Goal: Task Accomplishment & Management: Manage account settings

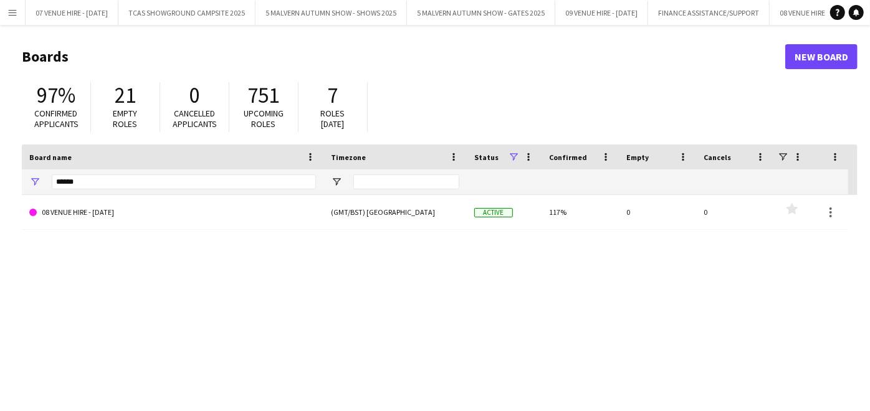
click at [10, 4] on button "Menu" at bounding box center [12, 12] width 25 height 25
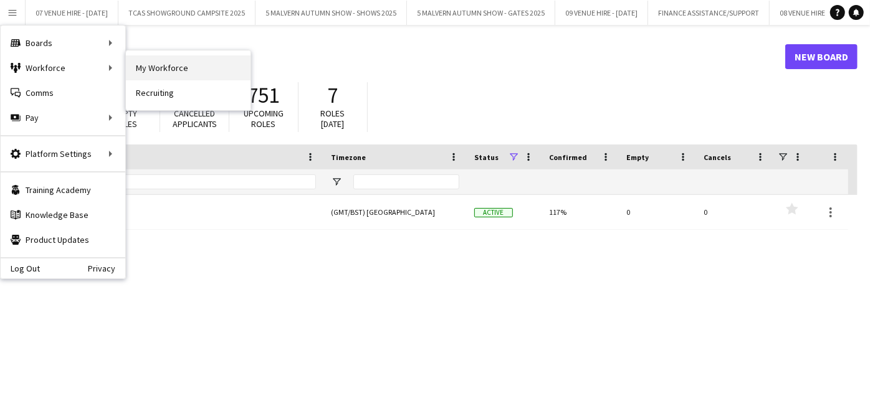
click at [135, 63] on link "My Workforce" at bounding box center [188, 67] width 125 height 25
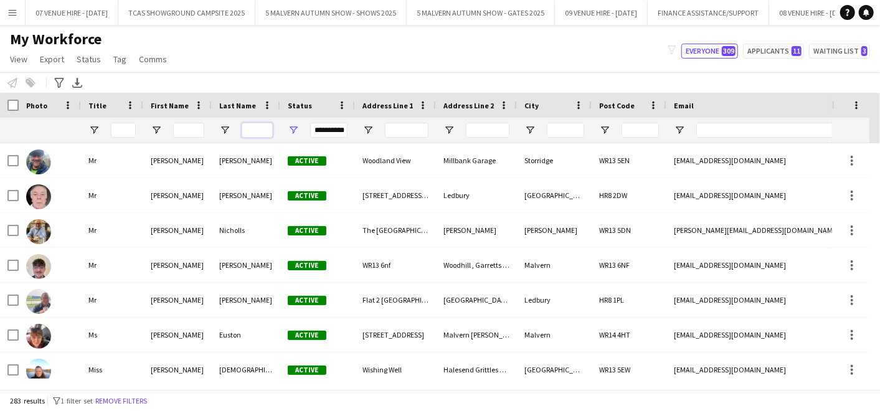
click at [254, 126] on input "Last Name Filter Input" at bounding box center [257, 130] width 31 height 15
click at [191, 129] on input "First Name Filter Input" at bounding box center [188, 130] width 31 height 15
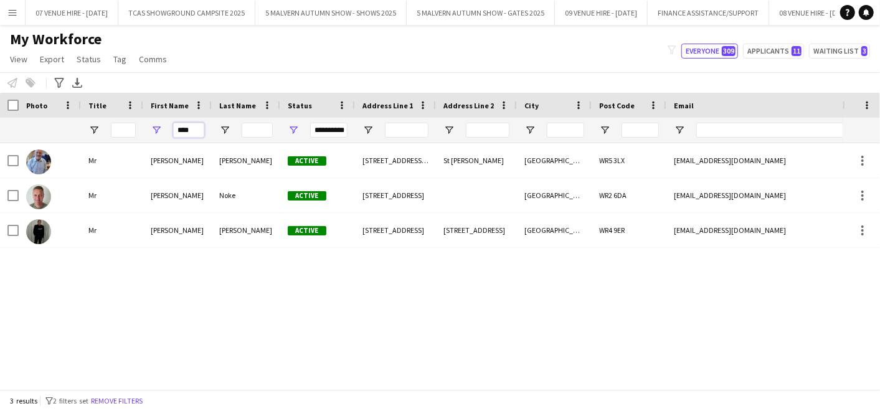
type input "****"
click at [244, 60] on div "My Workforce View Views Default view SafeHR Employee Details New view Update vi…" at bounding box center [440, 51] width 880 height 42
click at [293, 131] on span "Open Filter Menu" at bounding box center [293, 130] width 11 height 11
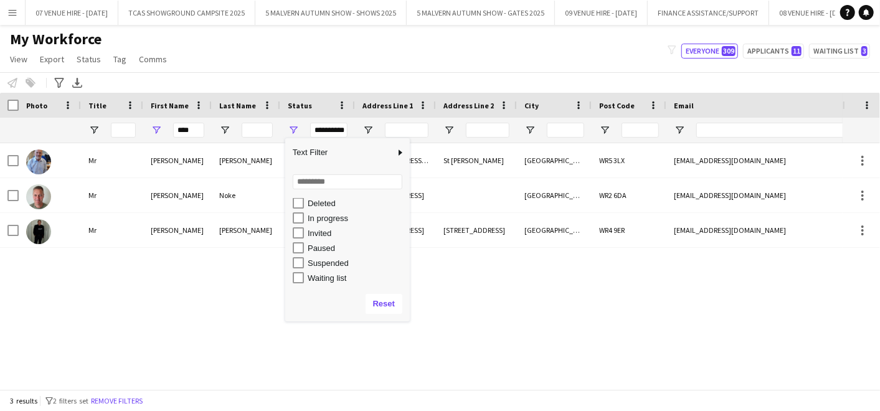
scroll to position [78, 0]
type input "**********"
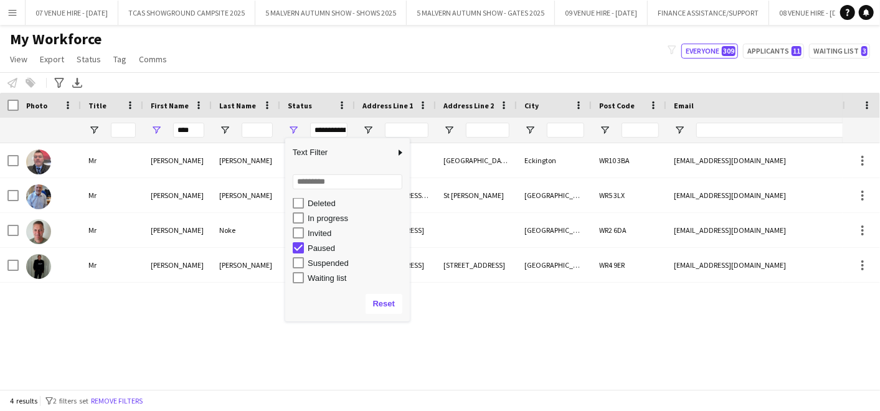
click at [449, 342] on div "Mr [PERSON_NAME] Active [STREET_ADDRESS][PERSON_NAME][PERSON_NAME] [EMAIL_ADDRE…" at bounding box center [421, 261] width 843 height 236
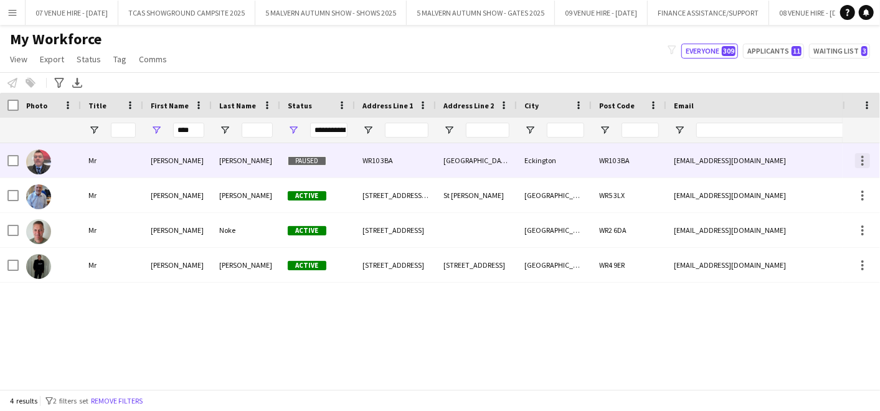
click at [860, 153] on div at bounding box center [863, 160] width 15 height 15
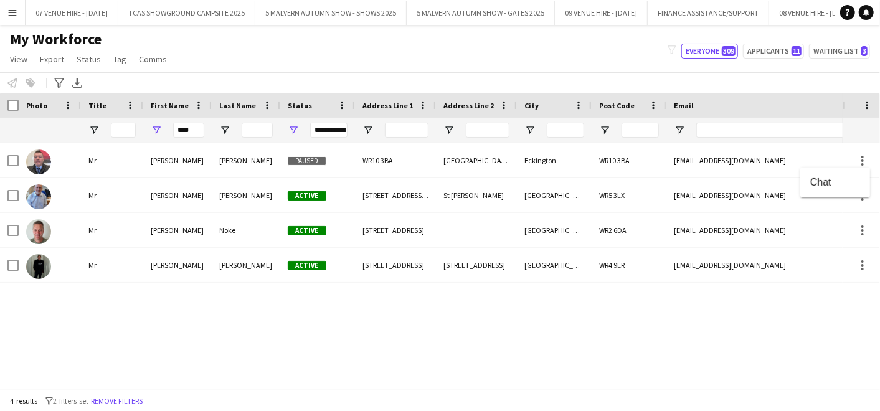
click at [42, 158] on div at bounding box center [440, 205] width 880 height 411
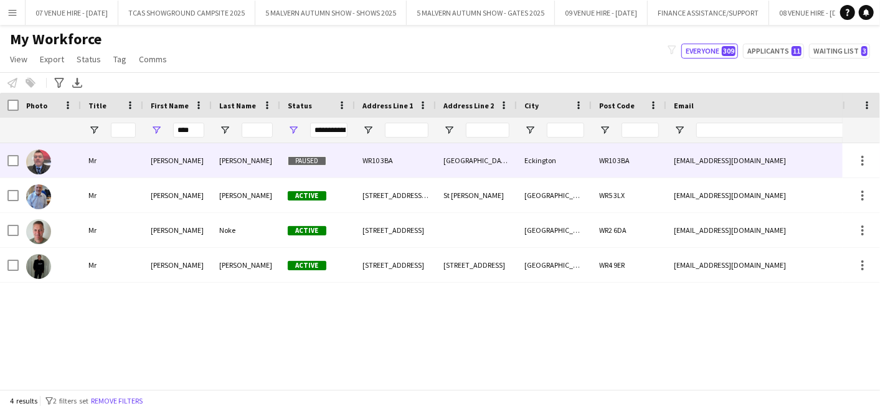
click at [42, 156] on img at bounding box center [38, 162] width 25 height 25
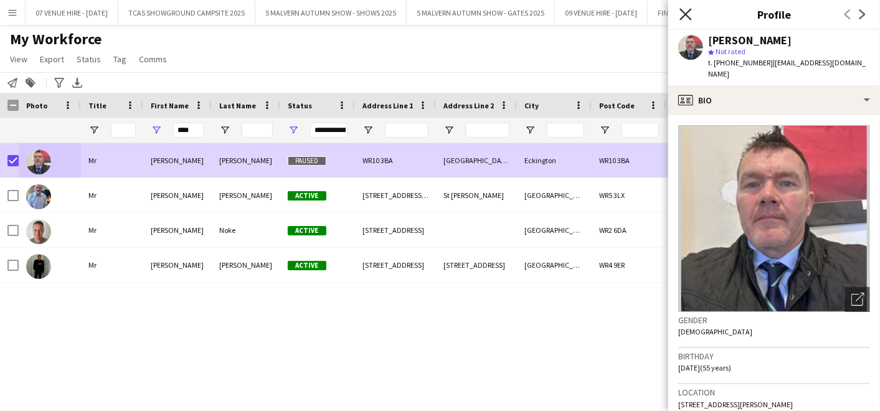
click at [689, 14] on icon "Close pop-in" at bounding box center [686, 14] width 12 height 12
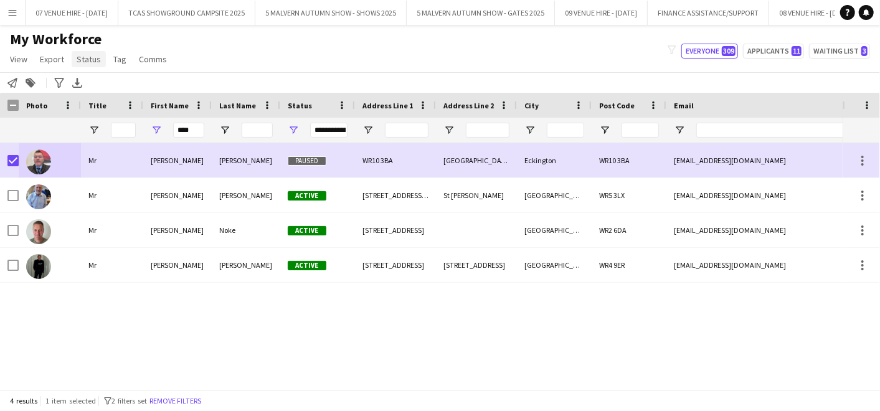
click at [92, 54] on span "Status" at bounding box center [89, 59] width 24 height 11
click at [90, 85] on span "Edit" at bounding box center [89, 85] width 14 height 11
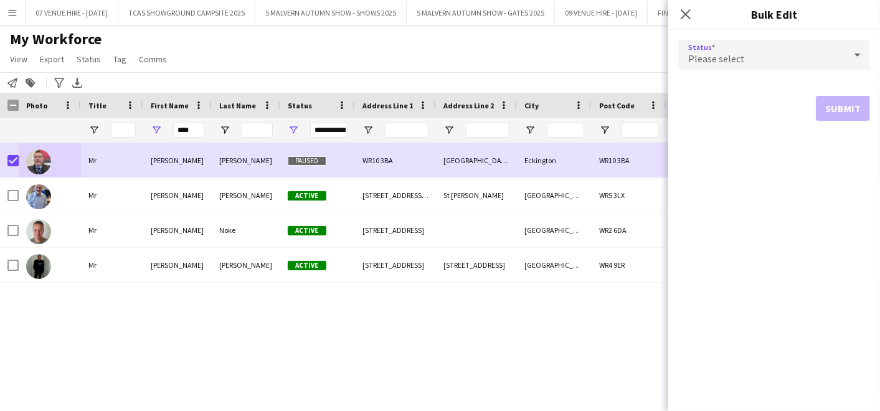
click at [725, 50] on div "Please select" at bounding box center [762, 55] width 167 height 30
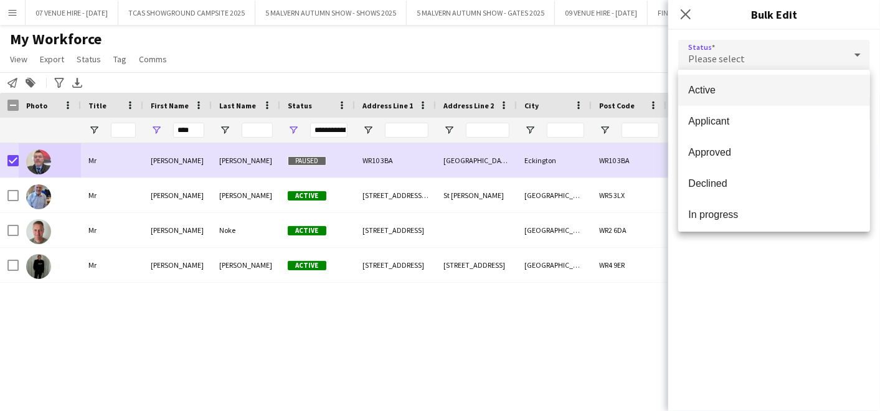
click at [720, 87] on span "Active" at bounding box center [775, 90] width 172 height 12
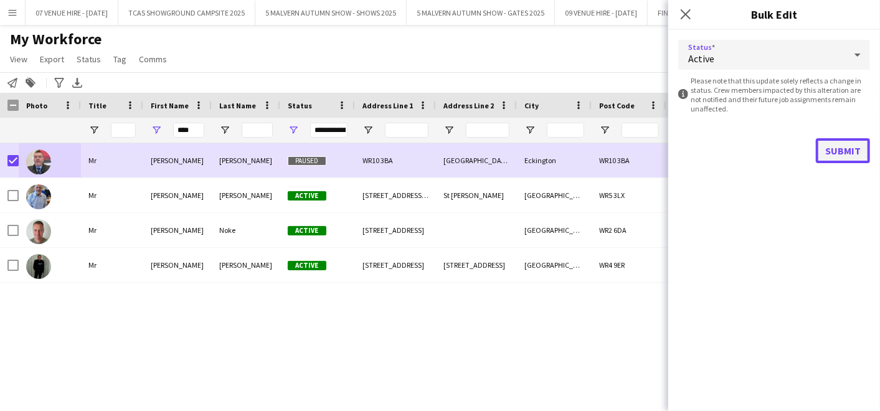
click at [826, 145] on button "Submit" at bounding box center [843, 150] width 54 height 25
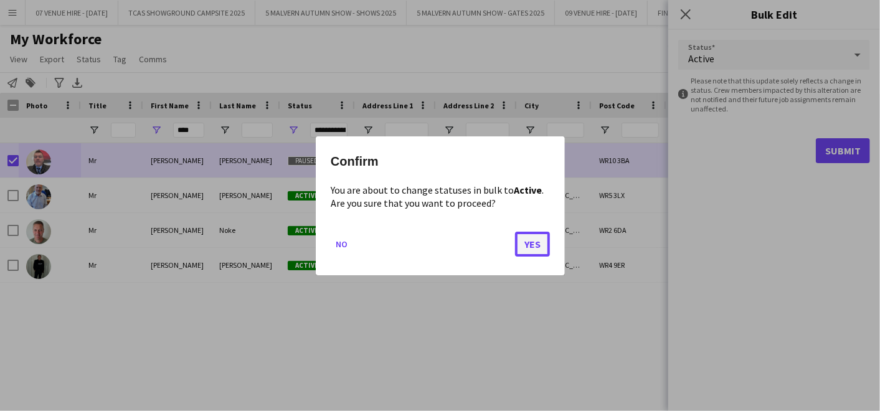
click at [539, 239] on button "Yes" at bounding box center [532, 243] width 35 height 25
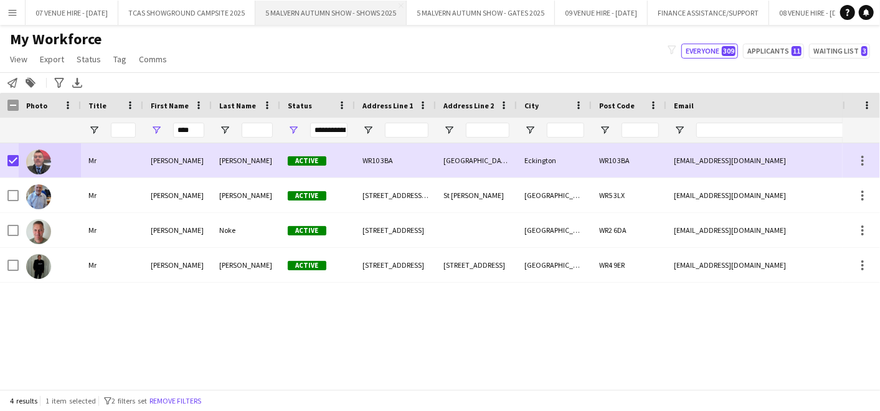
click at [350, 11] on button "5 MALVERN AUTUMN SHOW - SHOWS 2025 Close" at bounding box center [330, 13] width 151 height 24
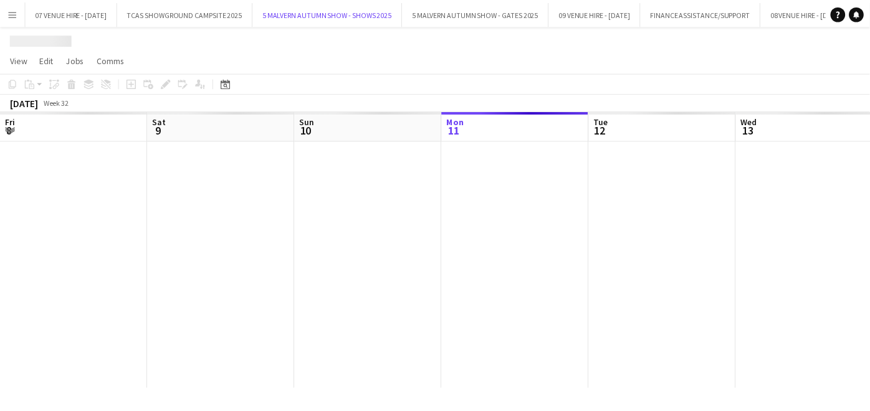
scroll to position [0, 297]
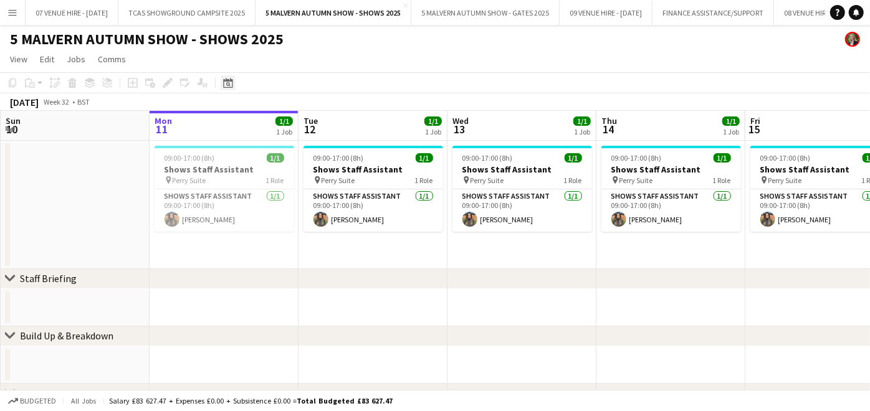
click at [229, 84] on icon "Date picker" at bounding box center [228, 83] width 10 height 10
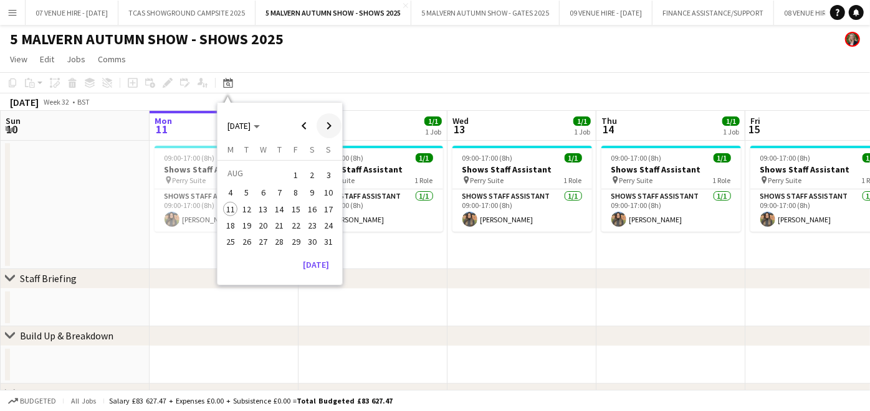
click at [324, 122] on span "Next month" at bounding box center [329, 125] width 25 height 25
click at [247, 239] on span "23" at bounding box center [246, 238] width 15 height 15
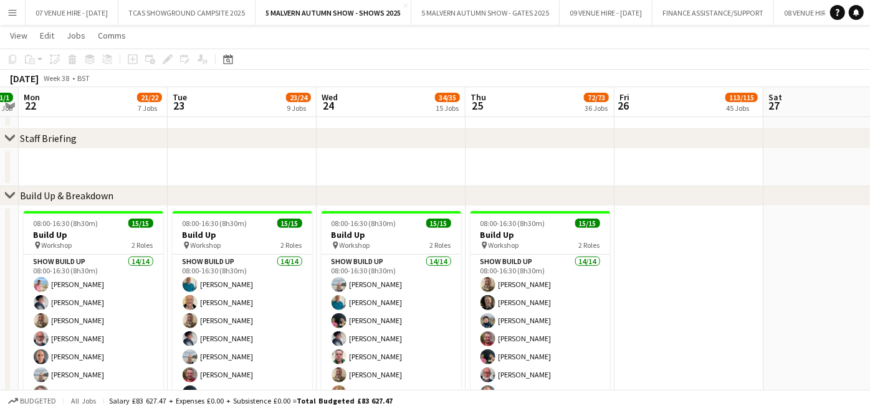
scroll to position [346, 0]
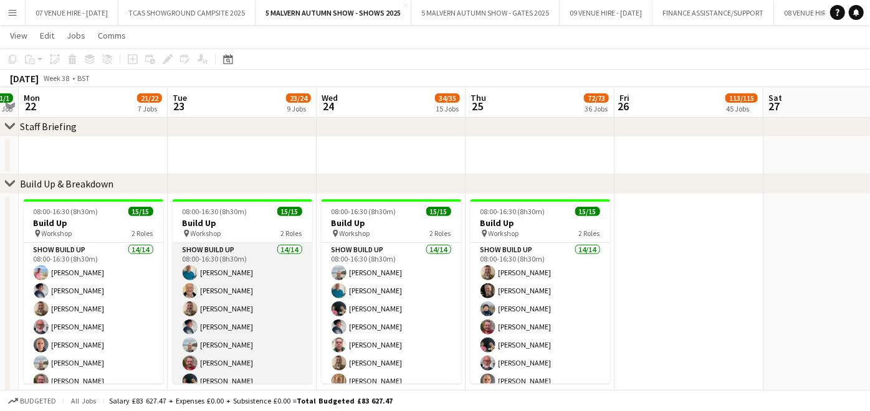
click at [238, 284] on app-card-role "Show Build Up 14/14 08:00-16:30 (8h30m) [PERSON_NAME] [PERSON_NAME] [PERSON_NAM…" at bounding box center [243, 381] width 140 height 277
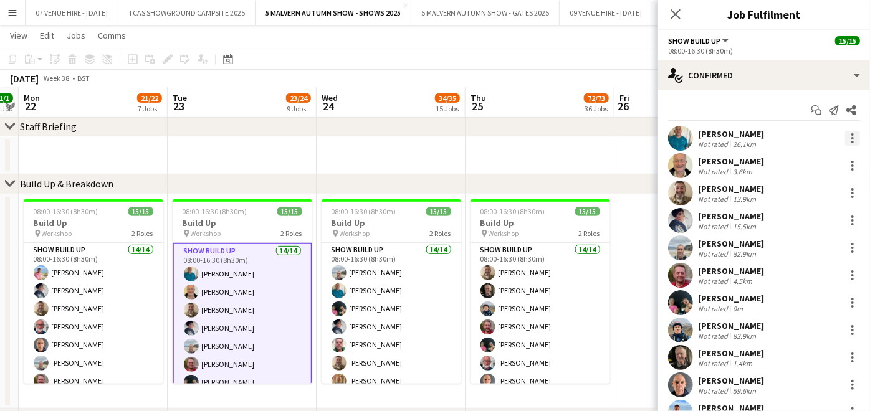
click at [845, 135] on div at bounding box center [852, 138] width 15 height 15
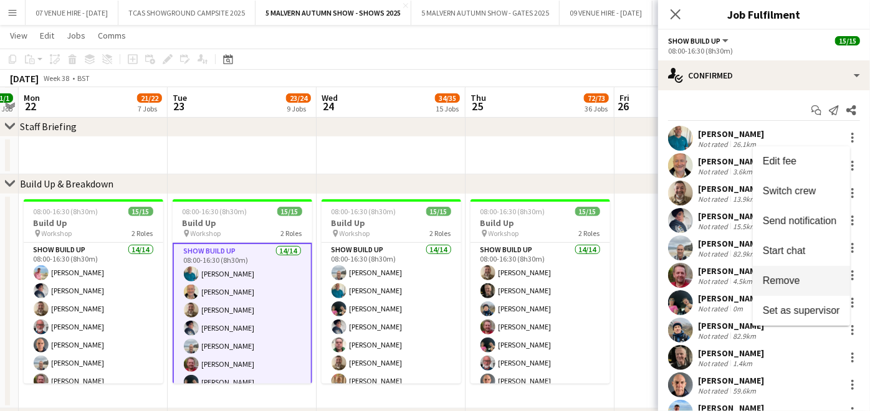
click at [793, 277] on span "Remove" at bounding box center [781, 280] width 37 height 11
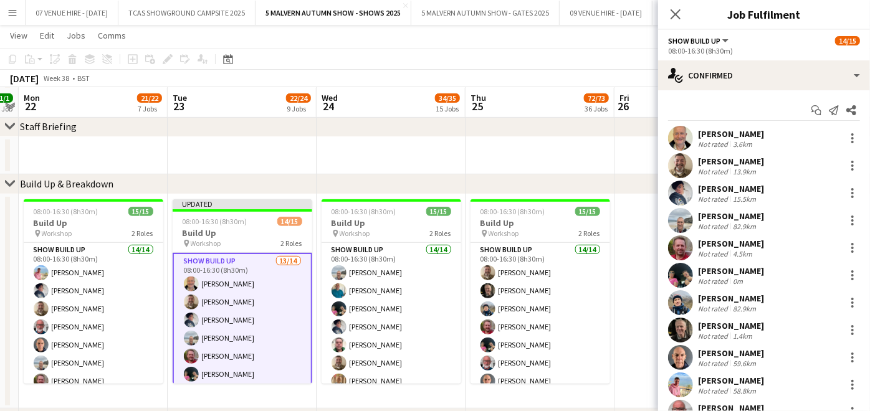
click at [522, 156] on app-date-cell at bounding box center [539, 155] width 149 height 37
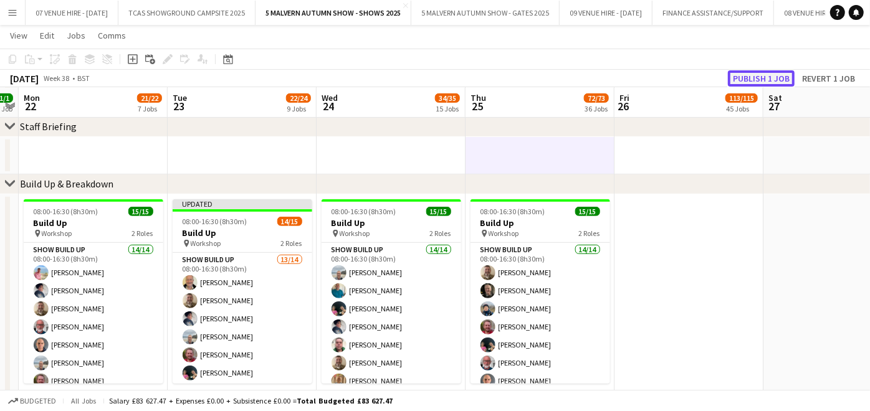
click at [759, 80] on button "Publish 1 job" at bounding box center [761, 78] width 67 height 16
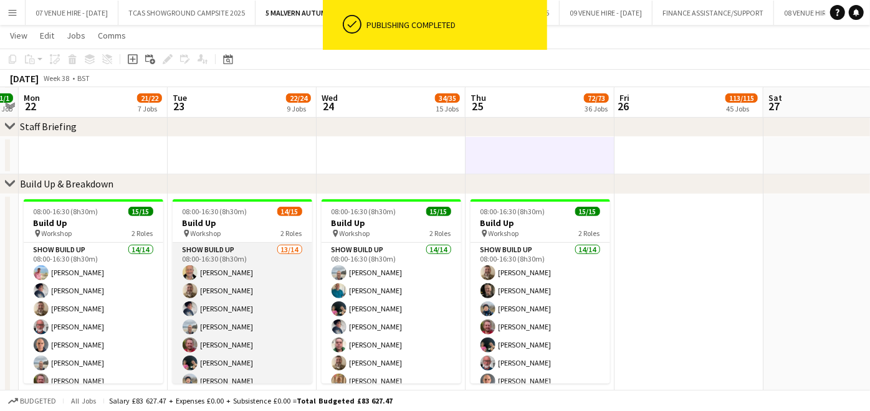
click at [215, 317] on app-card-role "Show Build Up 13/14 08:00-16:30 (8h30m) [PERSON_NAME] [PERSON_NAME] [PERSON_NAM…" at bounding box center [243, 381] width 140 height 277
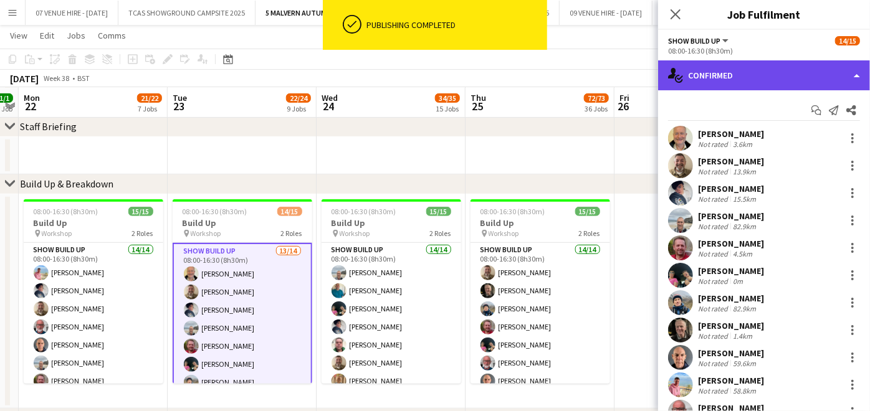
click at [771, 80] on div "single-neutral-actions-check-2 Confirmed" at bounding box center [764, 75] width 212 height 30
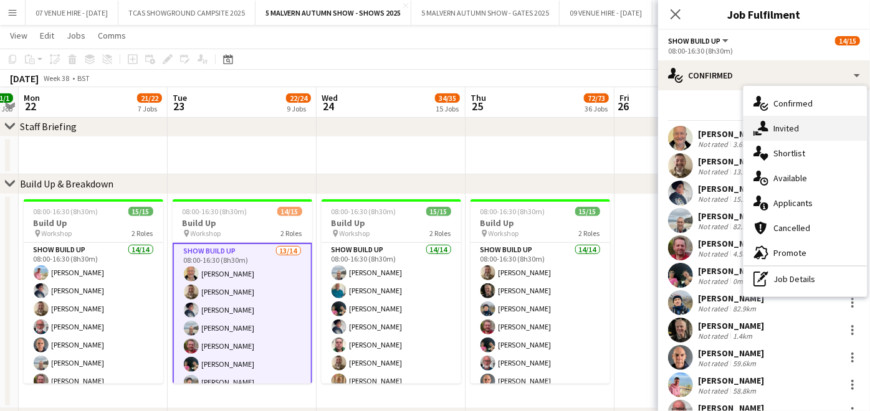
click at [785, 127] on div "single-neutral-actions-share-1 Invited" at bounding box center [804, 128] width 123 height 25
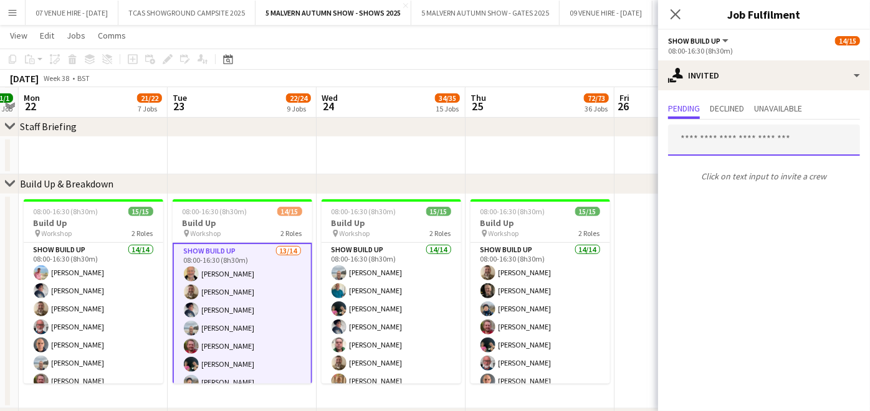
click at [752, 140] on input "text" at bounding box center [764, 140] width 192 height 31
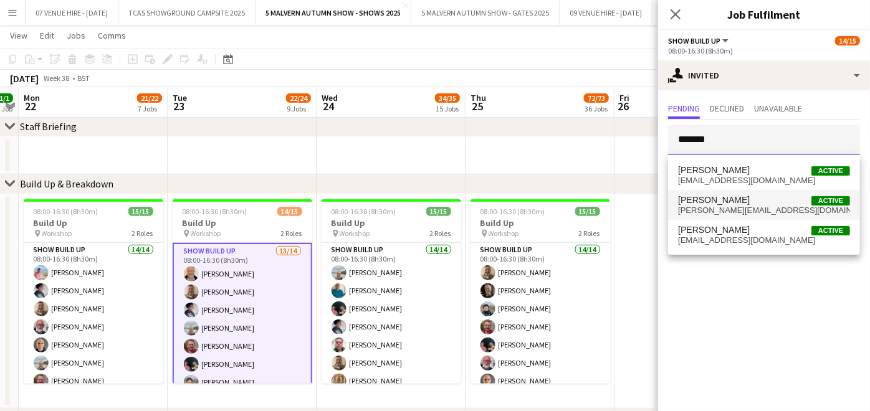
type input "*******"
click at [705, 201] on span "[PERSON_NAME]" at bounding box center [714, 200] width 72 height 11
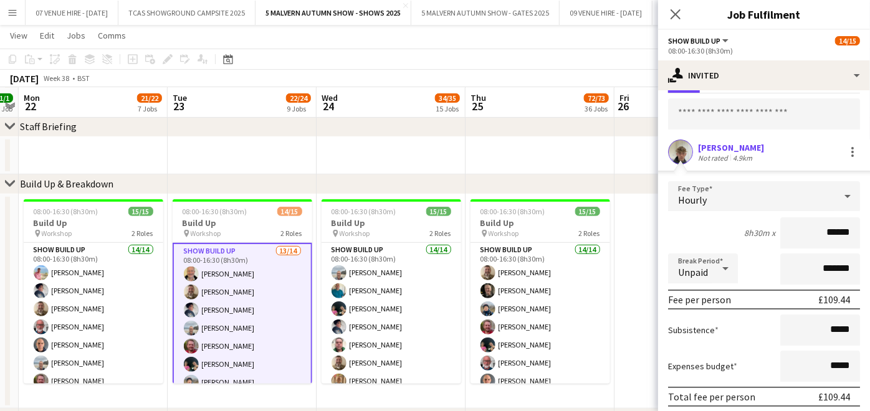
scroll to position [97, 0]
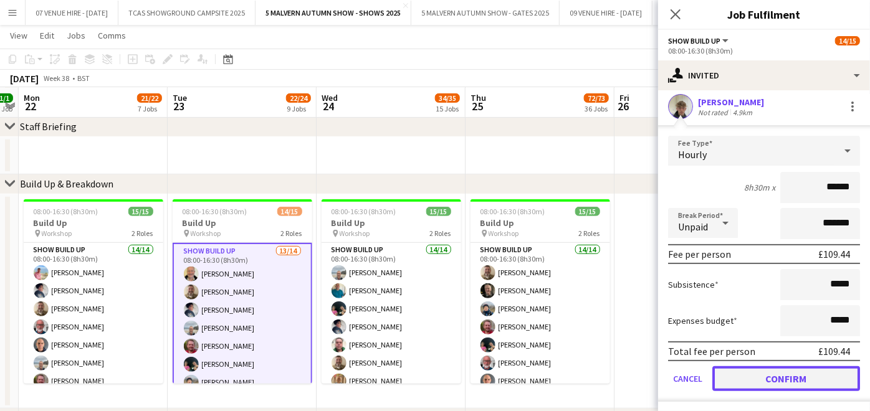
click at [763, 371] on button "Confirm" at bounding box center [786, 378] width 148 height 25
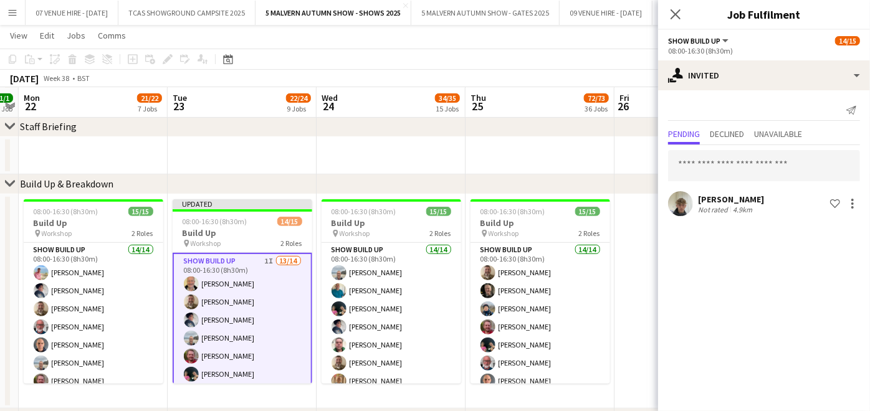
scroll to position [190, 0]
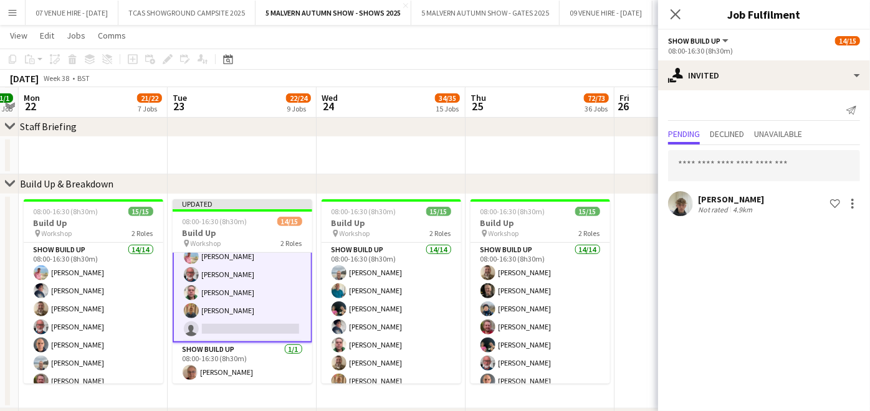
drag, startPoint x: 358, startPoint y: 156, endPoint x: 515, endPoint y: 146, distance: 158.0
click at [358, 156] on app-date-cell at bounding box center [391, 155] width 149 height 37
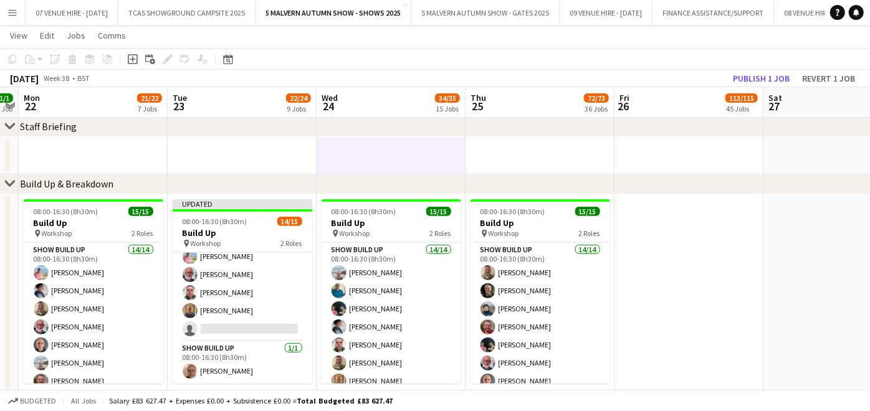
scroll to position [188, 0]
click at [771, 80] on button "Publish 1 job" at bounding box center [761, 78] width 67 height 16
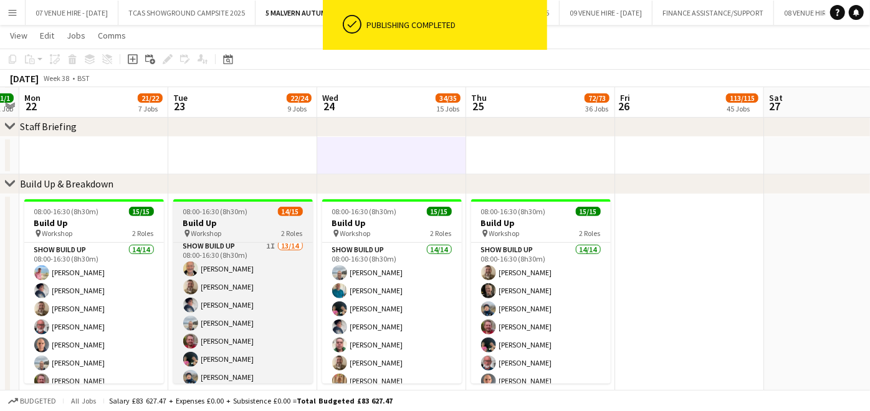
scroll to position [0, 0]
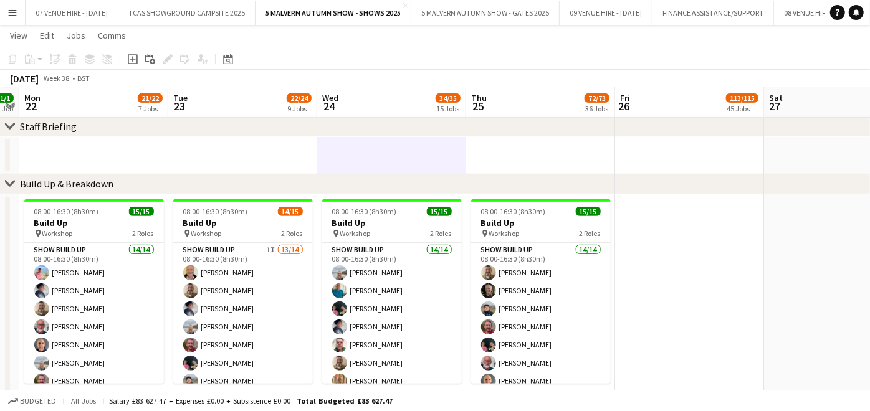
click at [12, 12] on app-icon "Menu" at bounding box center [12, 12] width 10 height 10
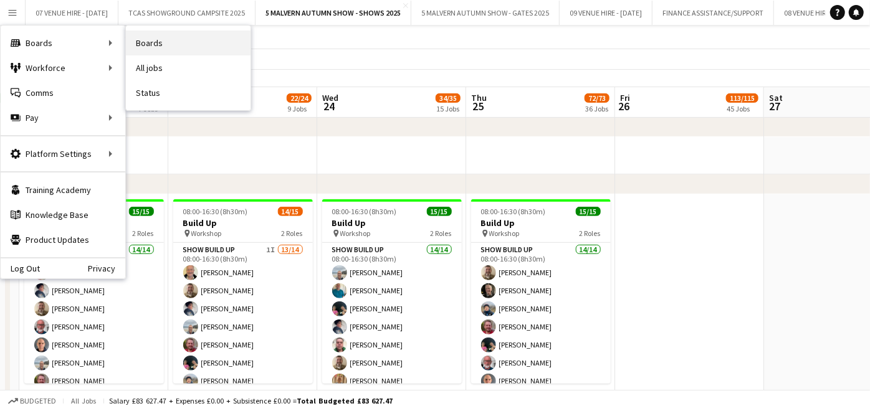
click at [141, 47] on link "Boards" at bounding box center [188, 43] width 125 height 25
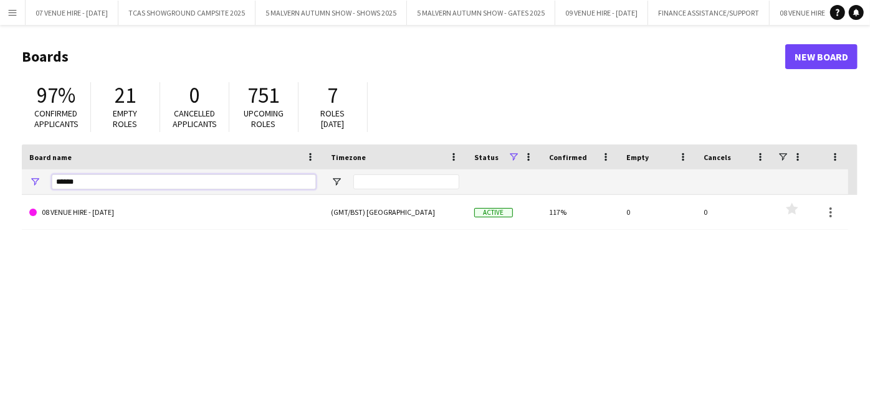
drag, startPoint x: 123, startPoint y: 183, endPoint x: 20, endPoint y: 174, distance: 103.1
click at [22, 176] on div "******" at bounding box center [173, 181] width 302 height 25
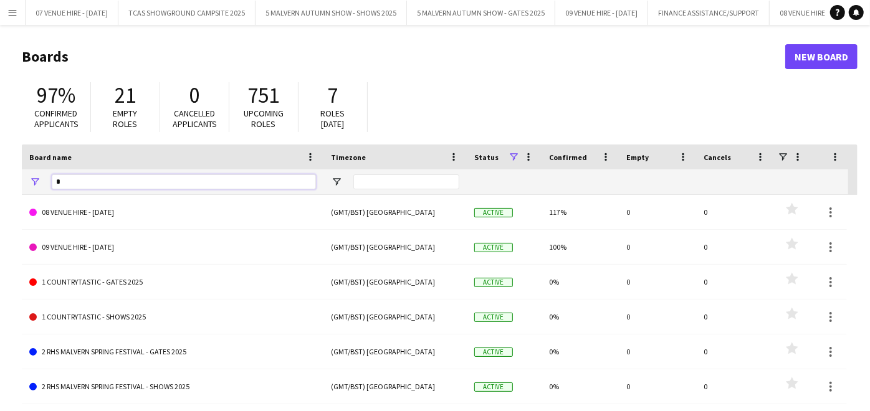
type input "*"
click at [15, 10] on app-icon "Menu" at bounding box center [12, 12] width 10 height 10
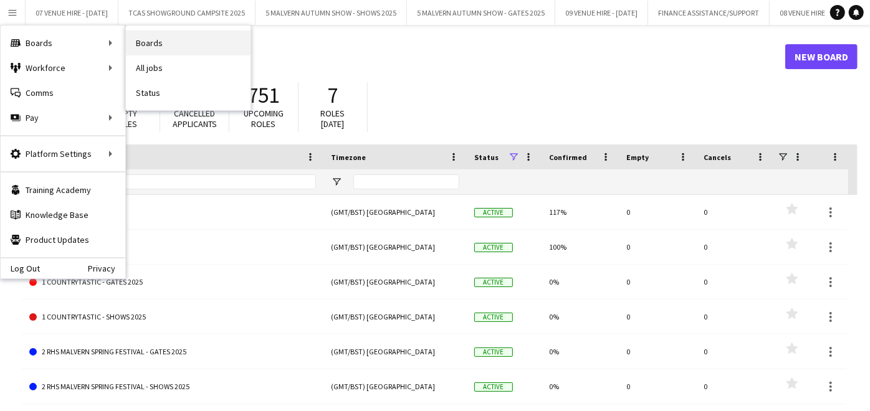
click at [144, 41] on link "Boards" at bounding box center [188, 43] width 125 height 25
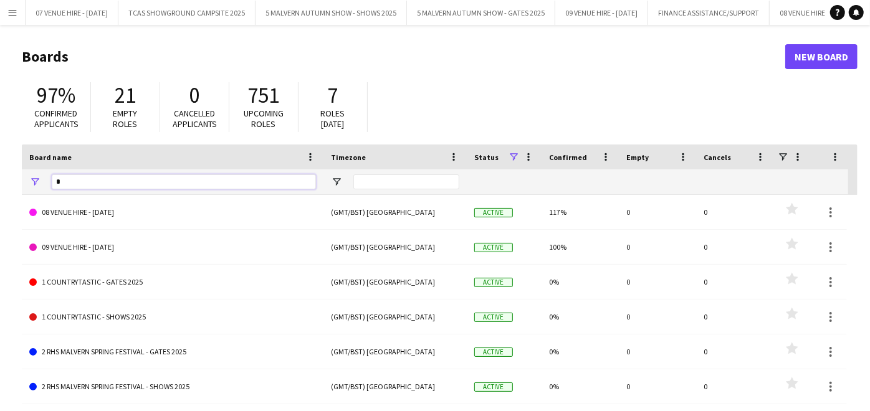
click at [156, 183] on input "*" at bounding box center [184, 181] width 264 height 15
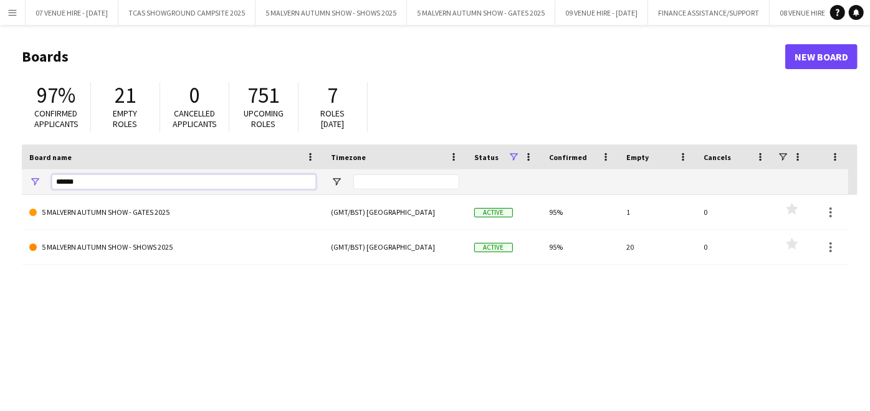
type input "******"
click at [512, 153] on span at bounding box center [513, 156] width 11 height 11
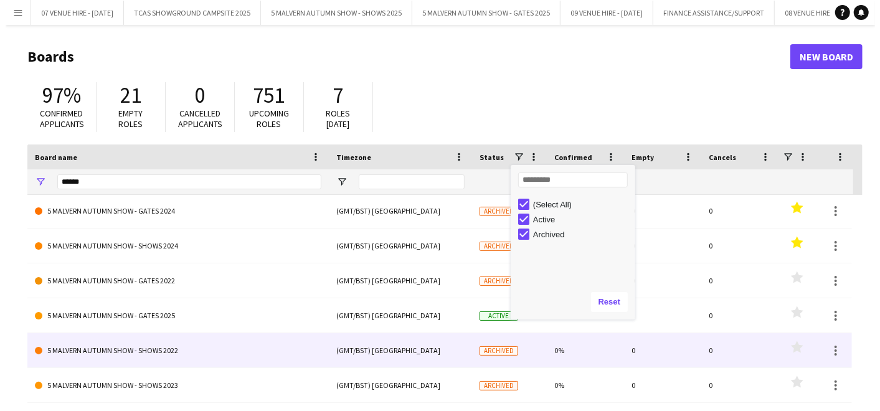
scroll to position [52, 0]
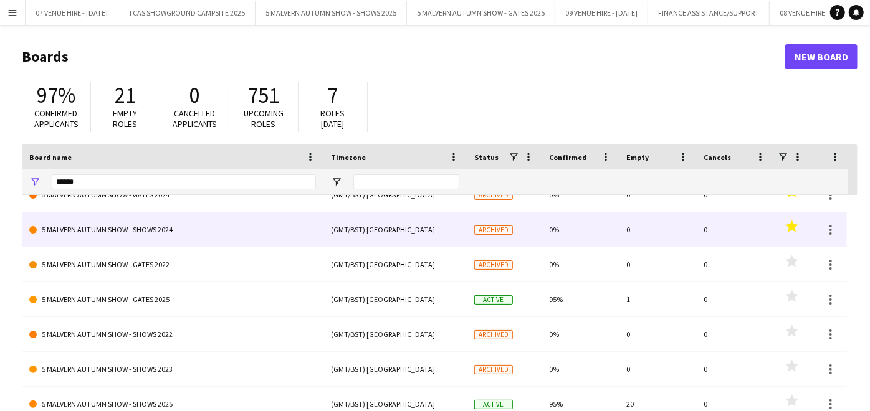
click at [195, 234] on link "5 MALVERN AUTUMN SHOW - SHOWS 2024" at bounding box center [172, 229] width 287 height 35
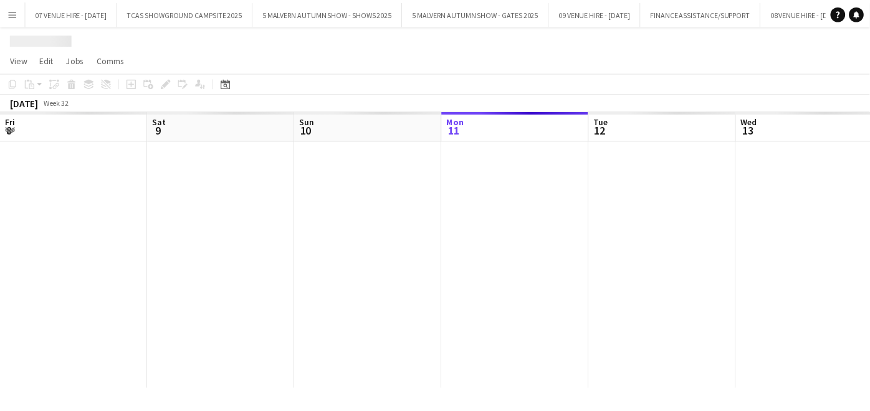
scroll to position [0, 447]
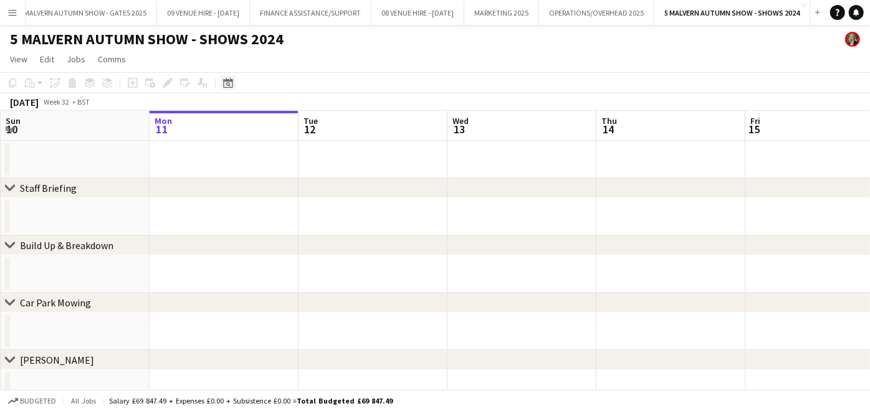
click at [227, 82] on icon "Date picker" at bounding box center [228, 83] width 10 height 10
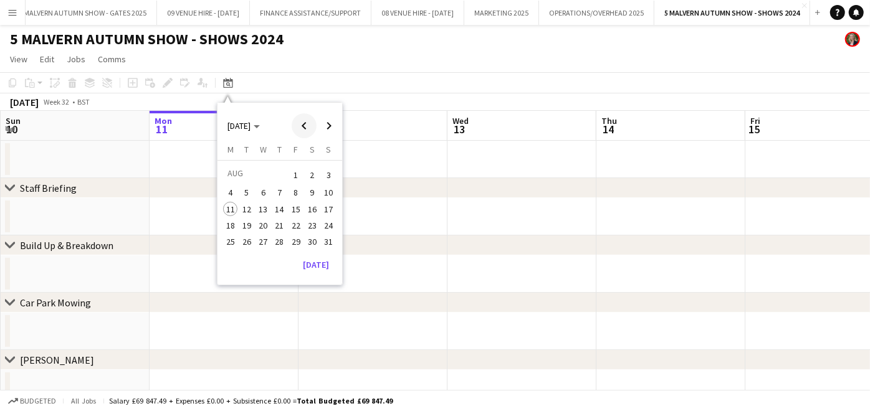
click at [298, 125] on span "Previous month" at bounding box center [304, 125] width 25 height 25
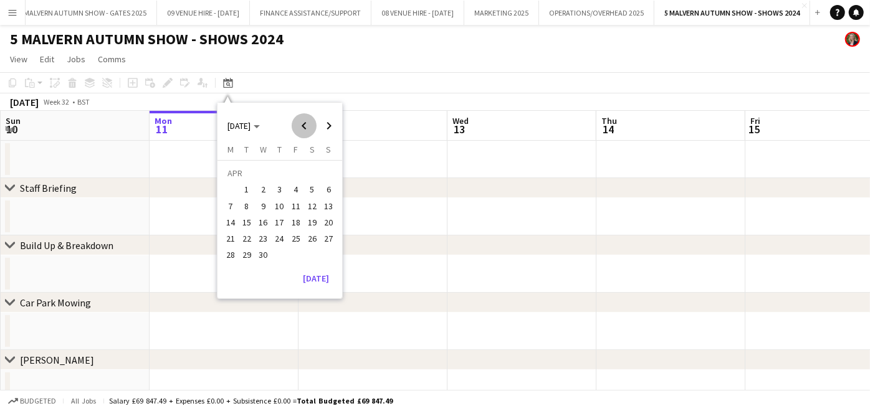
click at [298, 125] on span "Previous month" at bounding box center [304, 125] width 25 height 25
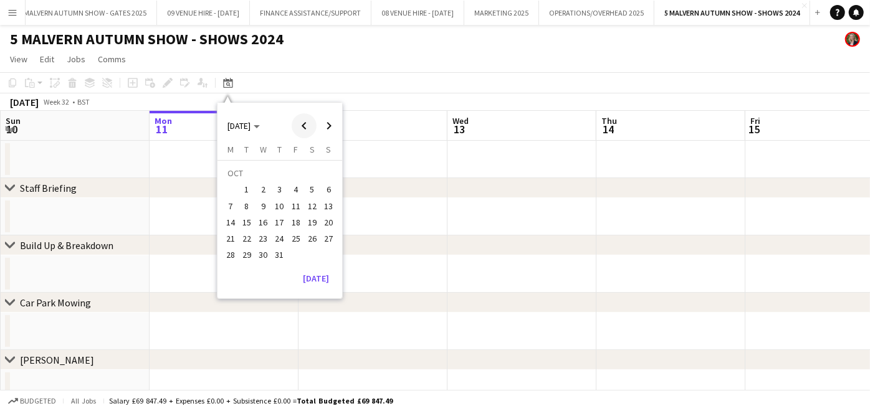
click at [298, 125] on span "Previous month" at bounding box center [304, 125] width 25 height 25
click at [323, 240] on span "29" at bounding box center [329, 241] width 15 height 15
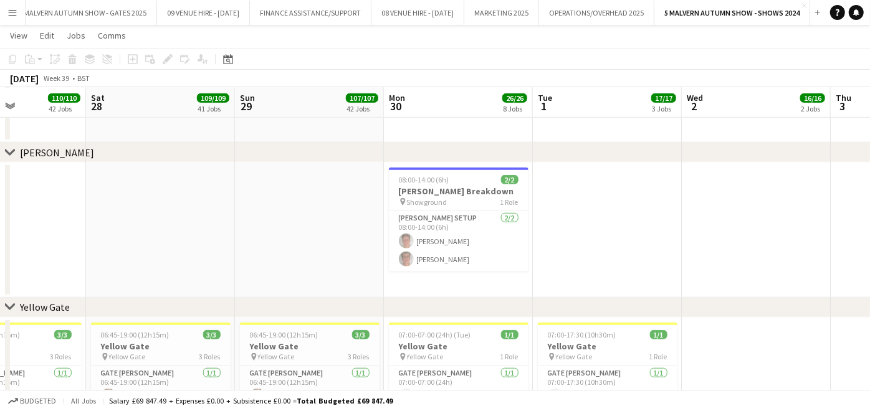
scroll to position [0, 355]
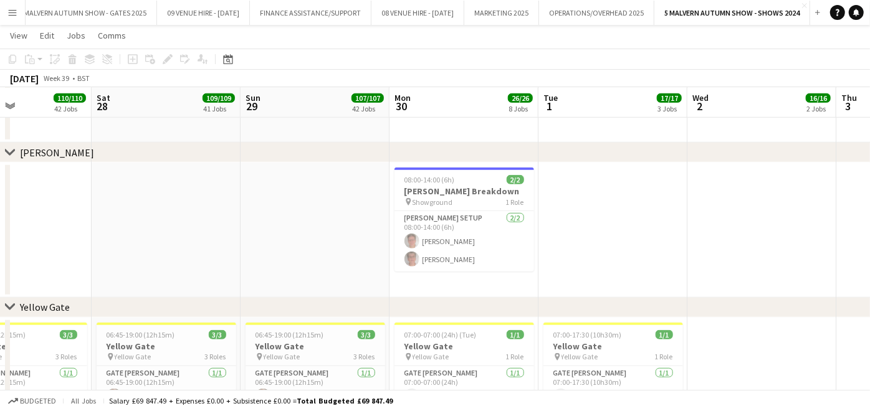
drag, startPoint x: 283, startPoint y: 277, endPoint x: 356, endPoint y: 281, distance: 73.0
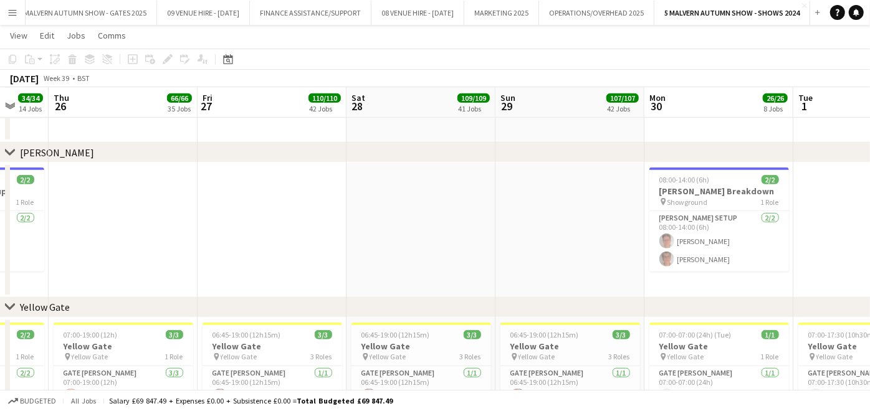
drag, startPoint x: 332, startPoint y: 269, endPoint x: 447, endPoint y: 257, distance: 116.5
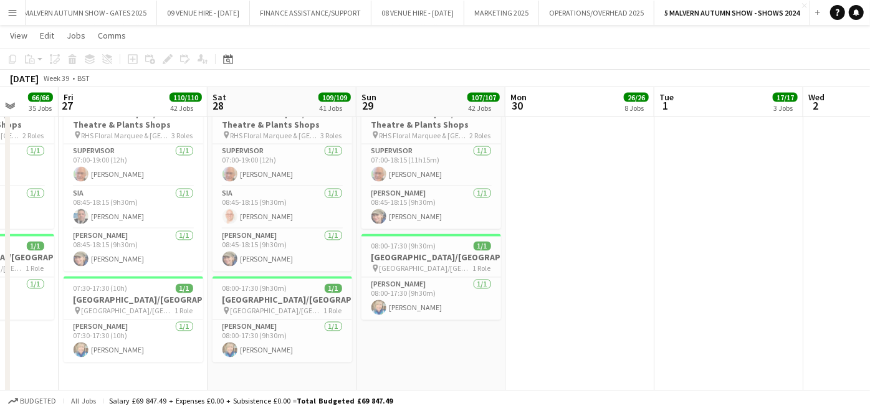
scroll to position [4292, 0]
